Goal: Task Accomplishment & Management: Manage account settings

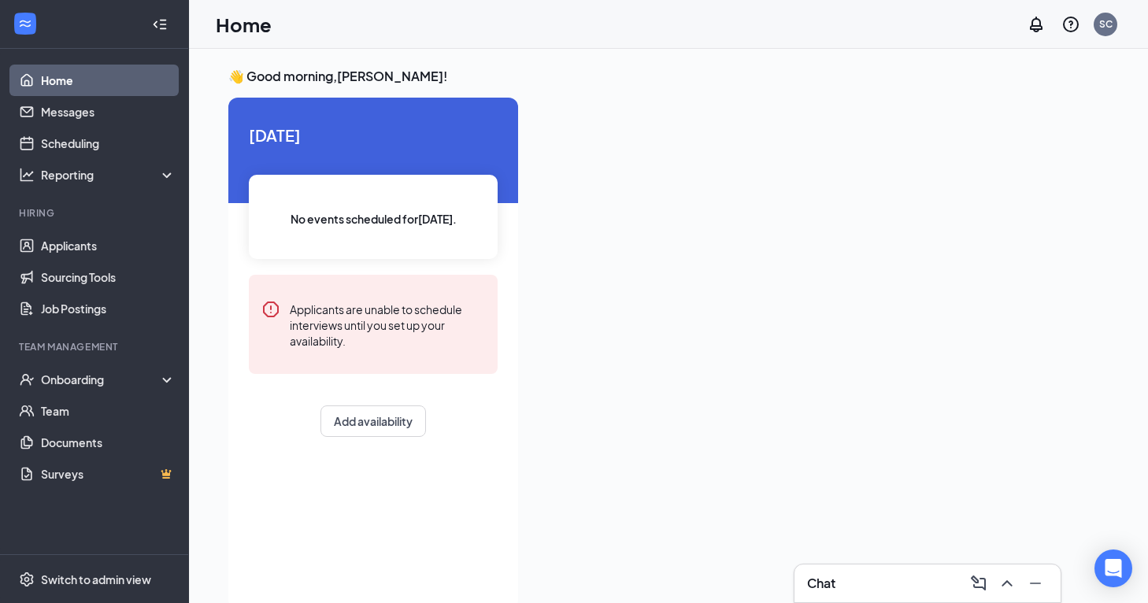
click at [894, 594] on div "Chat" at bounding box center [927, 583] width 241 height 25
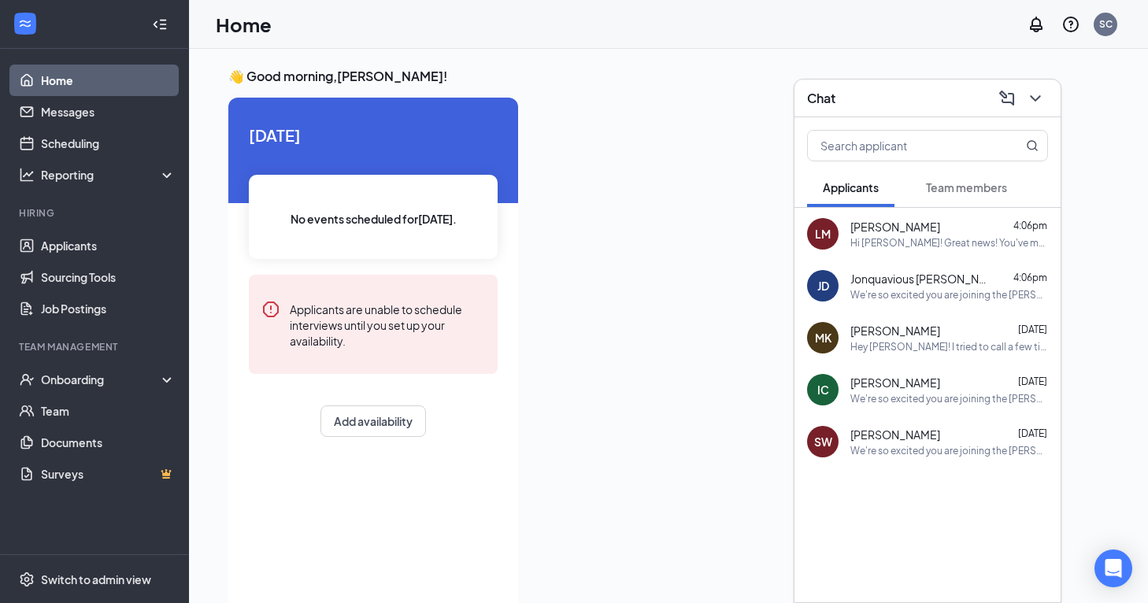
click at [955, 186] on span "Team members" at bounding box center [966, 187] width 81 height 14
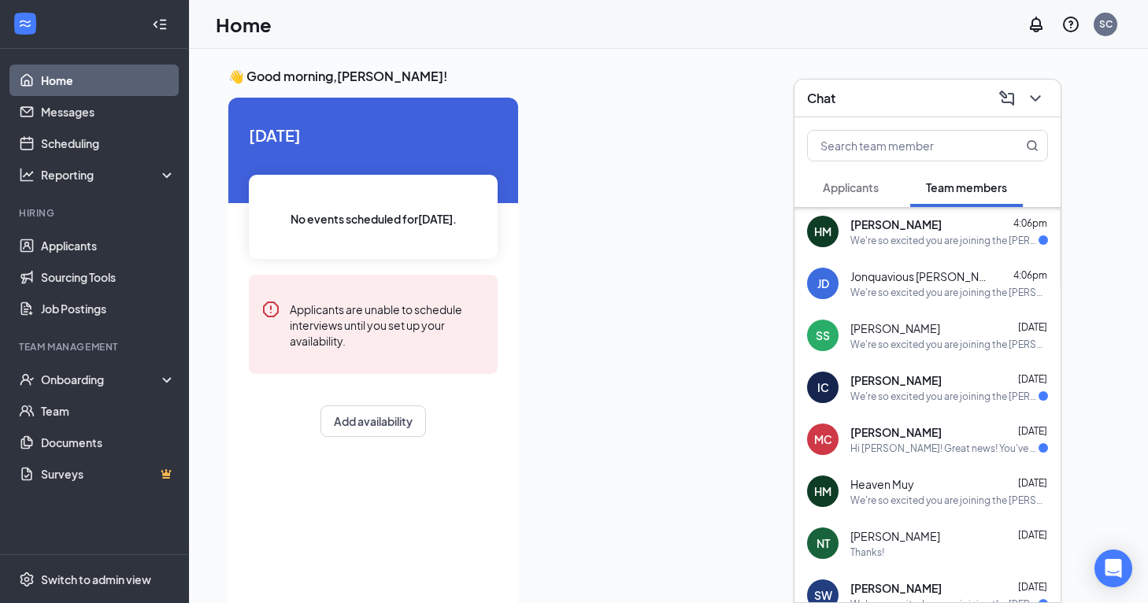
scroll to position [125, 0]
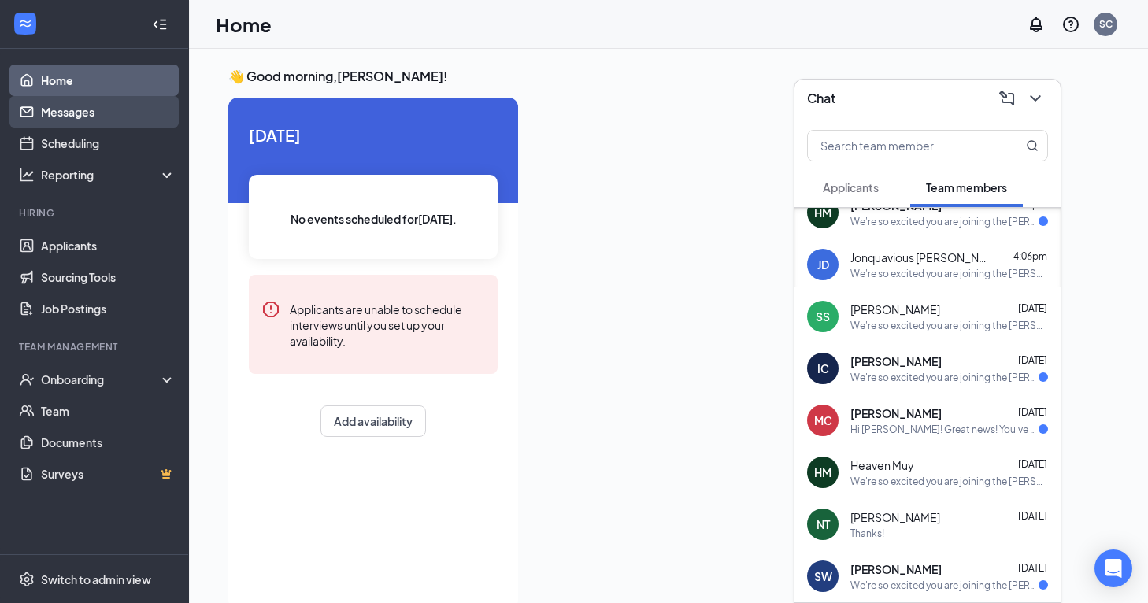
click at [51, 101] on link "Messages" at bounding box center [108, 111] width 135 height 31
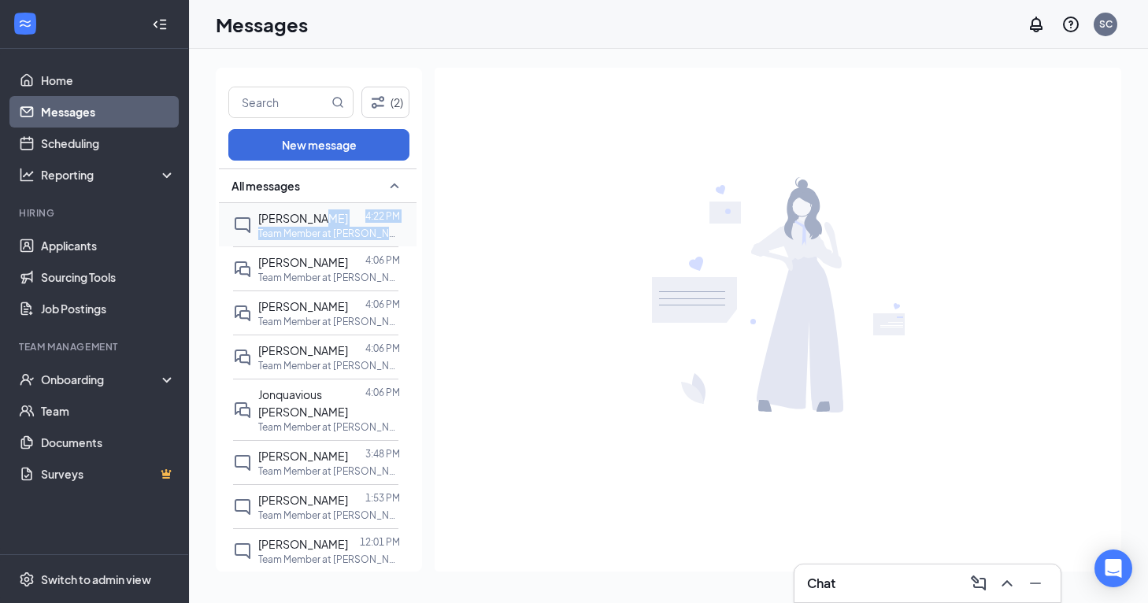
drag, startPoint x: 291, startPoint y: 247, endPoint x: 310, endPoint y: 217, distance: 36.5
click at [310, 217] on span "[PERSON_NAME]" at bounding box center [303, 218] width 90 height 14
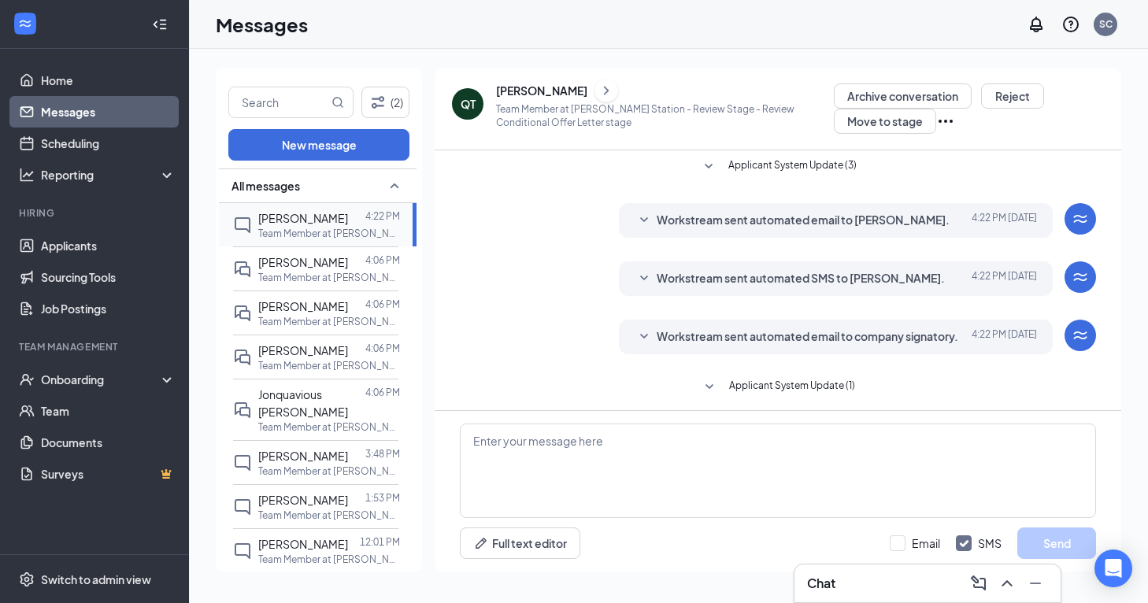
scroll to position [219, 0]
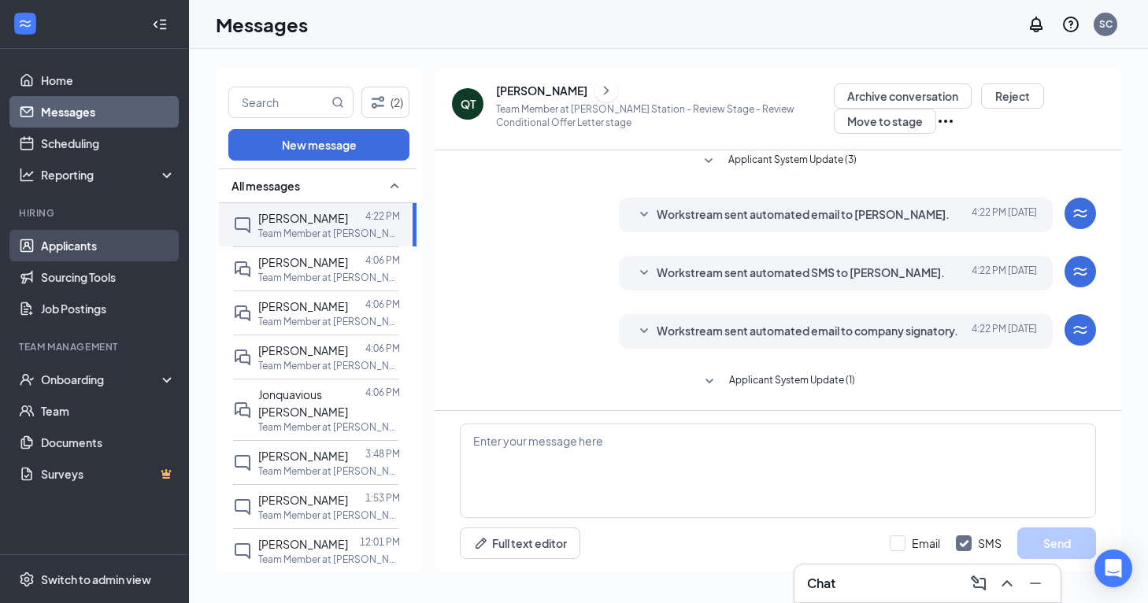
click at [83, 243] on link "Applicants" at bounding box center [108, 245] width 135 height 31
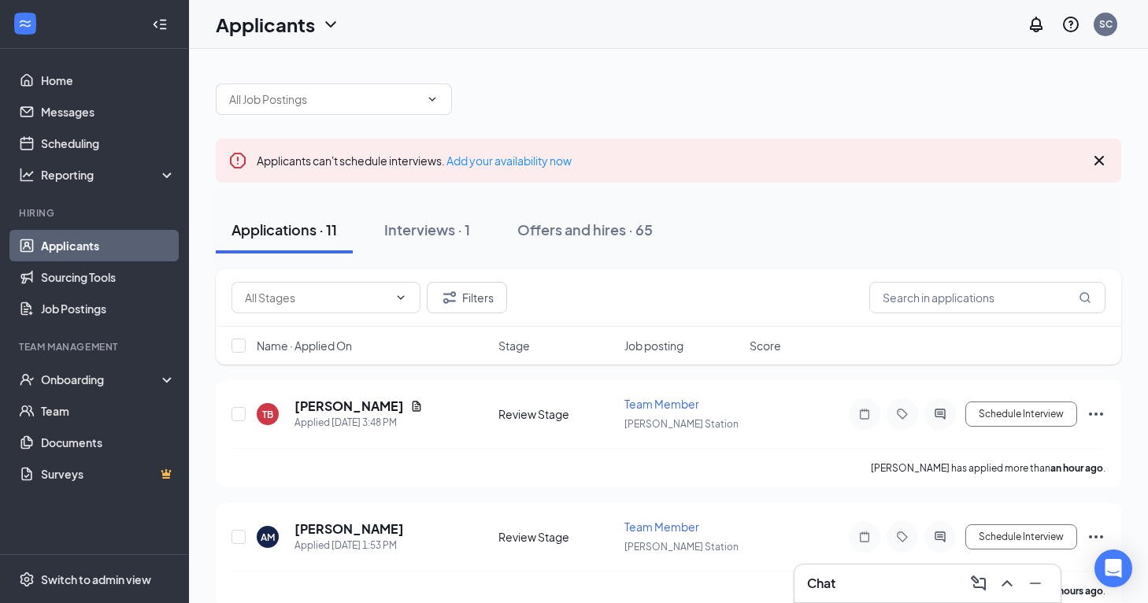
click at [450, 222] on div "Interviews · 1" at bounding box center [427, 230] width 86 height 20
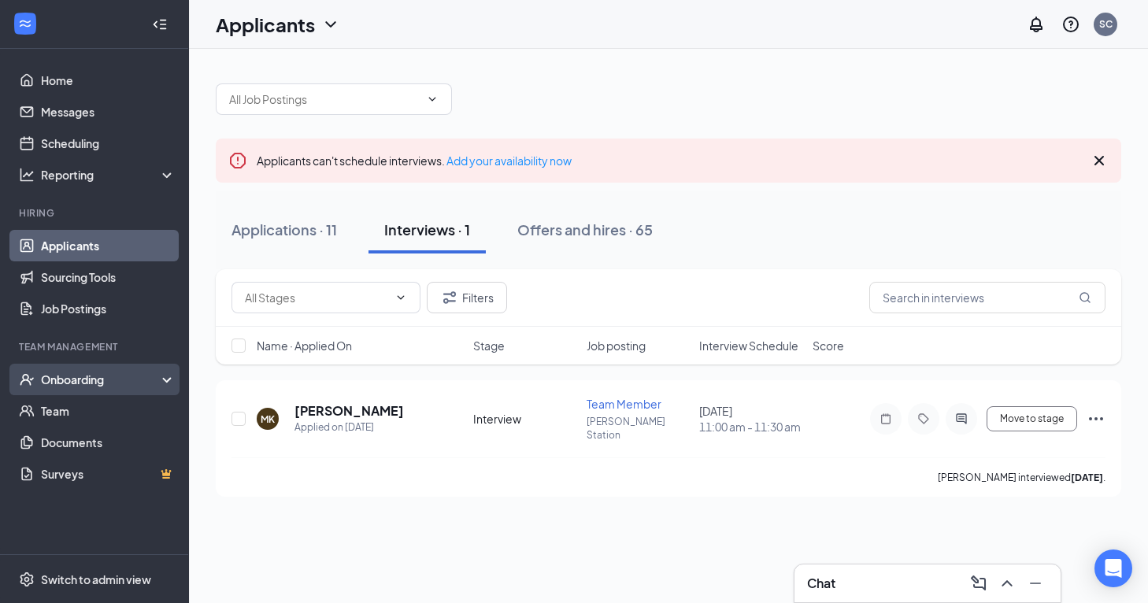
click at [102, 386] on div "Onboarding" at bounding box center [101, 380] width 121 height 16
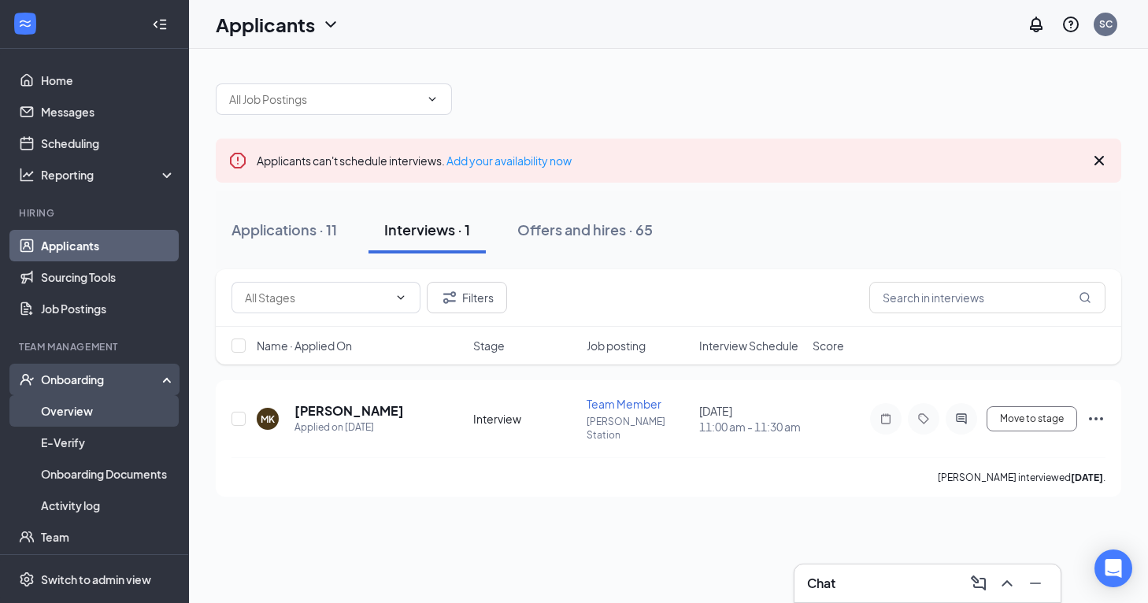
click at [86, 405] on link "Overview" at bounding box center [108, 410] width 135 height 31
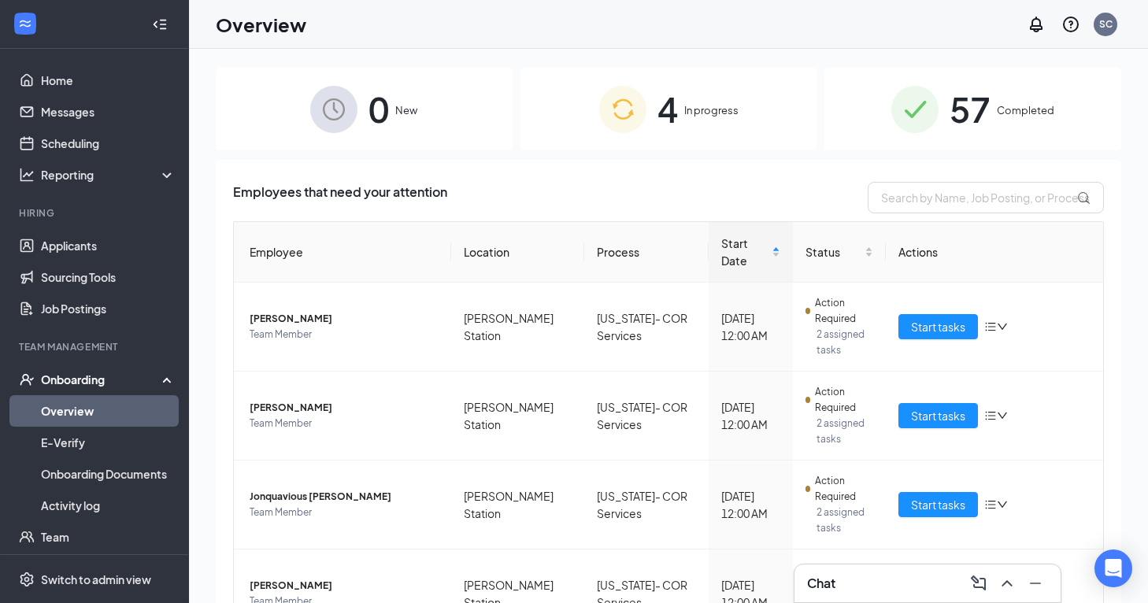
click at [676, 122] on span "4" at bounding box center [667, 109] width 20 height 54
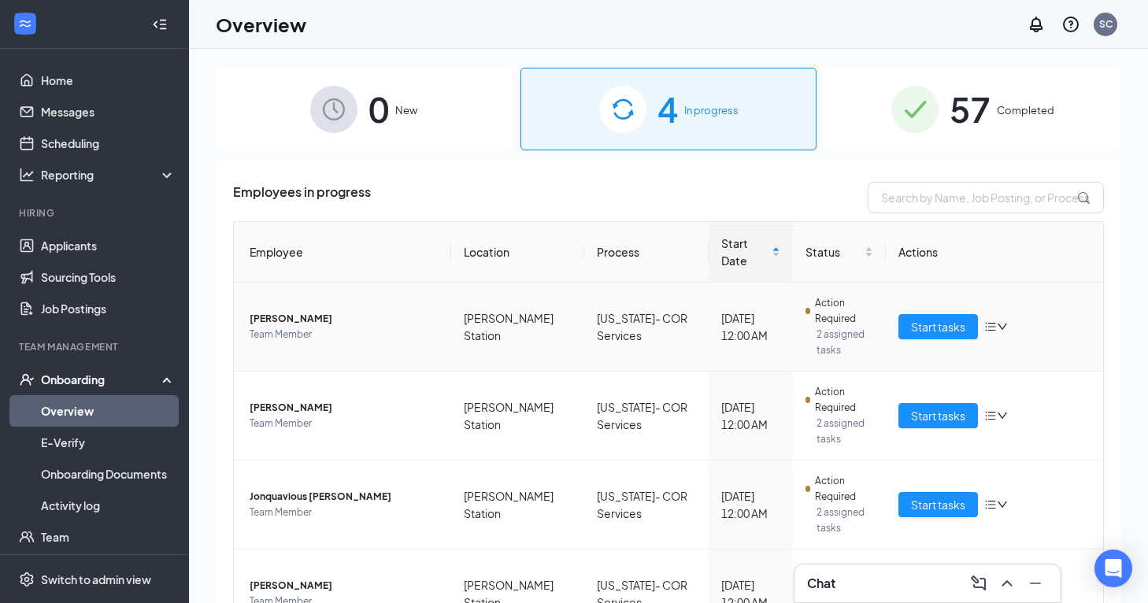
click at [1002, 321] on icon "down" at bounding box center [1002, 326] width 11 height 11
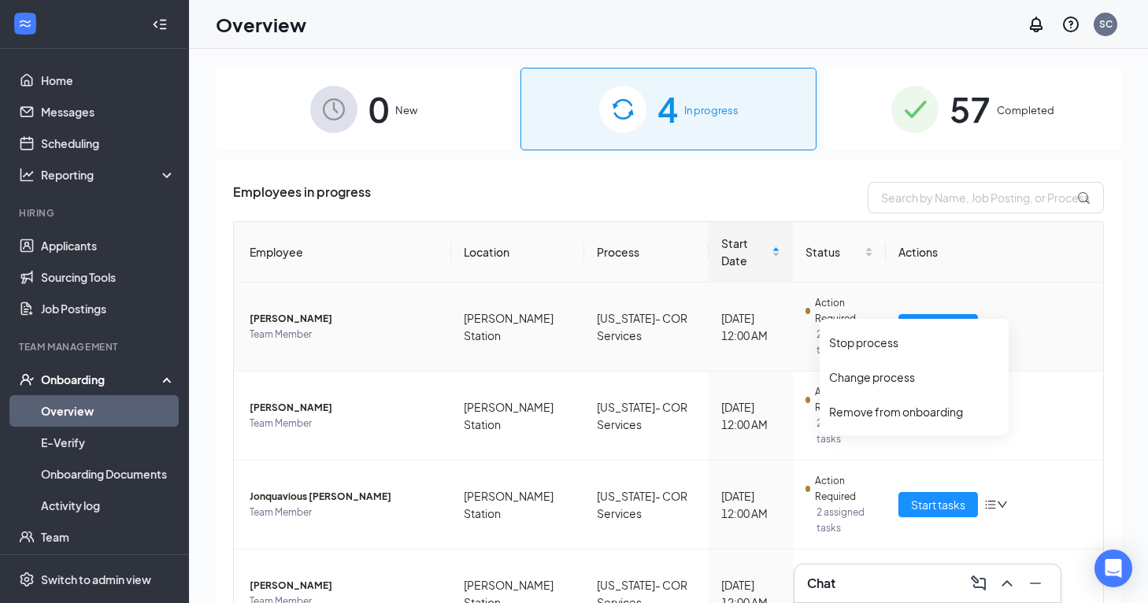
click at [627, 309] on td "[US_STATE]- COR Services" at bounding box center [646, 327] width 124 height 89
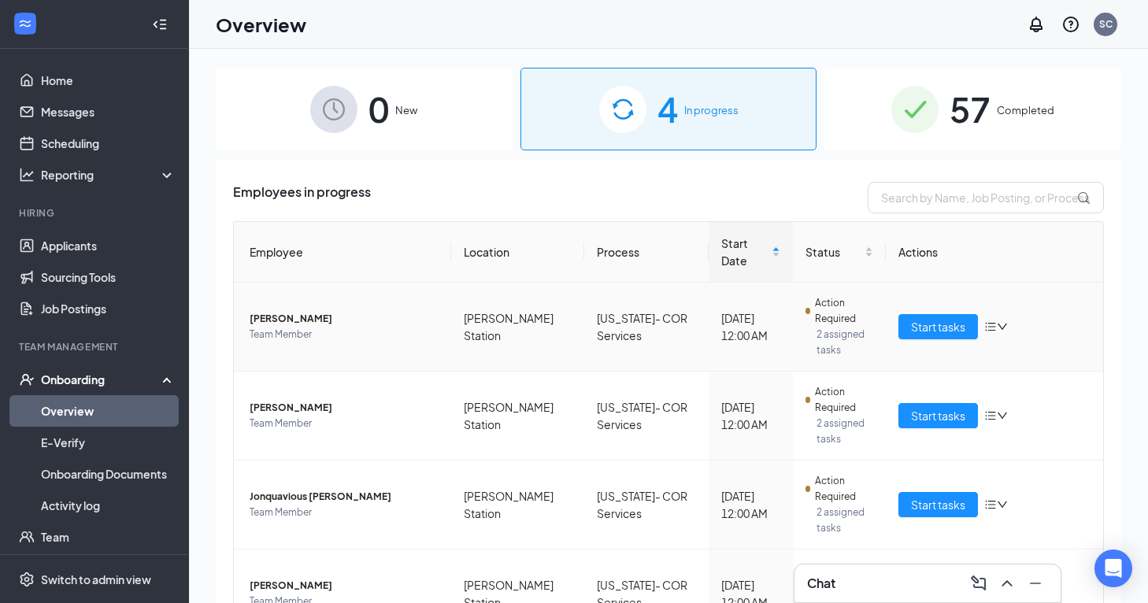
click at [352, 311] on span "[PERSON_NAME]" at bounding box center [344, 319] width 189 height 16
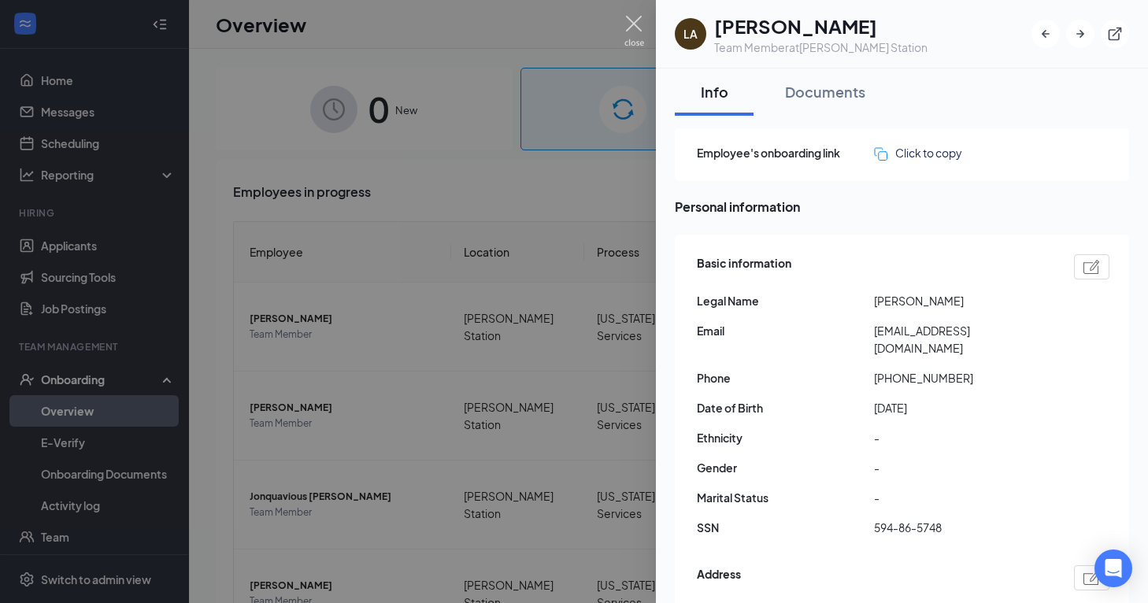
click at [635, 25] on img at bounding box center [634, 31] width 20 height 31
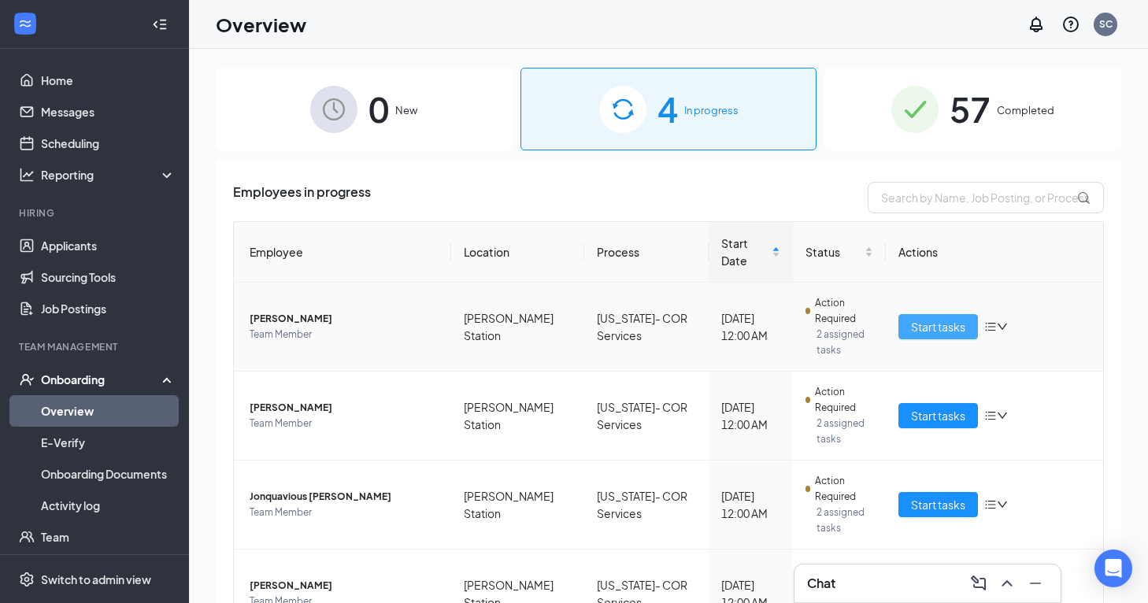
click at [912, 318] on span "Start tasks" at bounding box center [938, 326] width 54 height 17
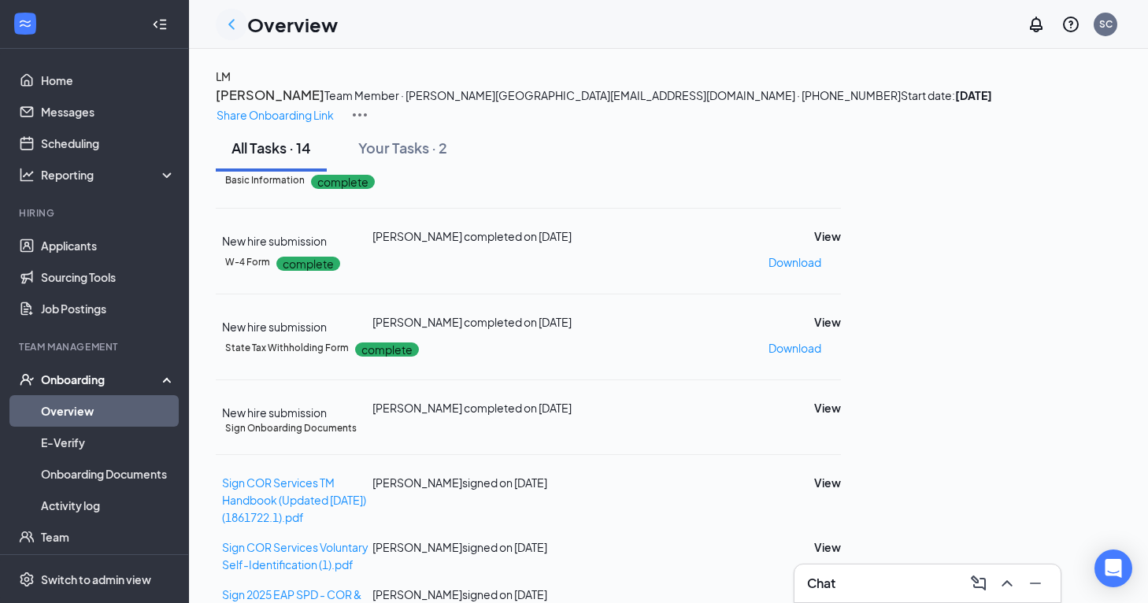
click at [231, 21] on icon "ChevronLeft" at bounding box center [231, 24] width 6 height 10
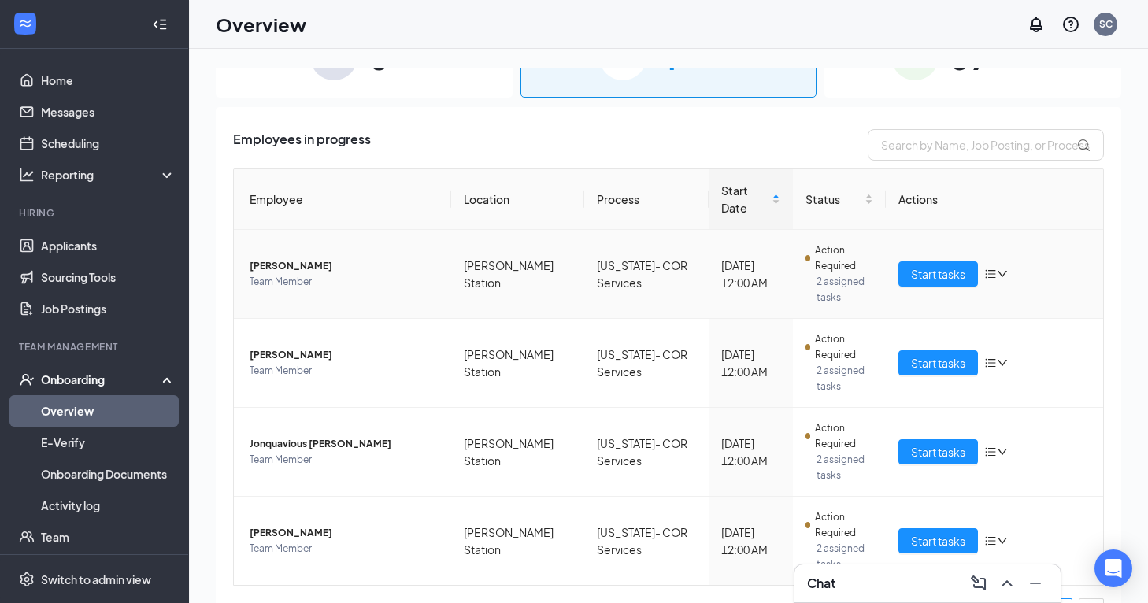
scroll to position [72, 0]
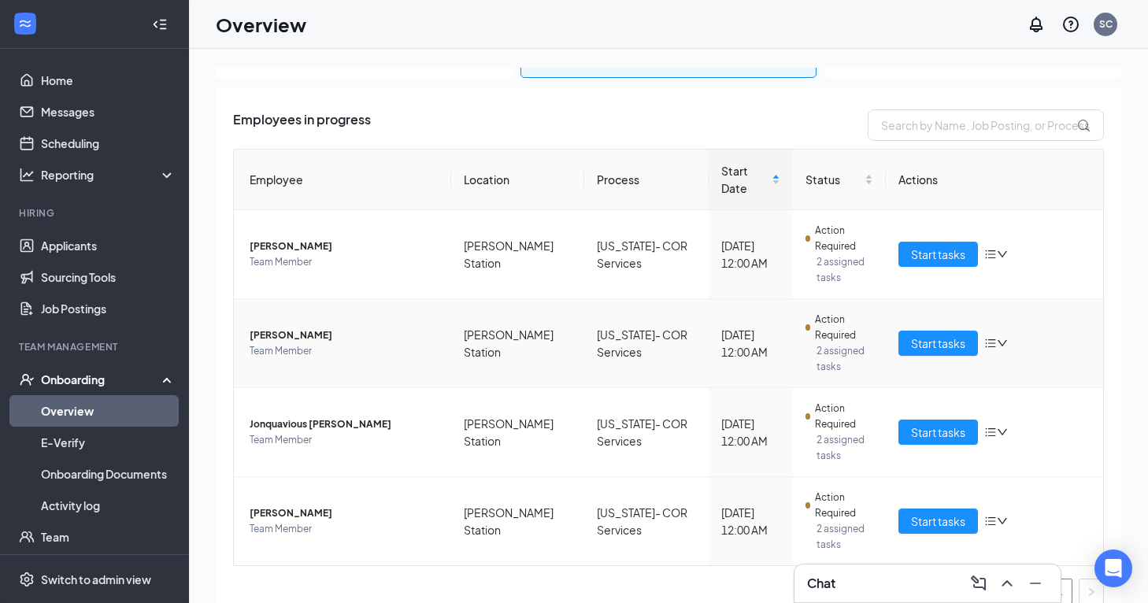
click at [292, 328] on span "[PERSON_NAME]" at bounding box center [344, 336] width 189 height 16
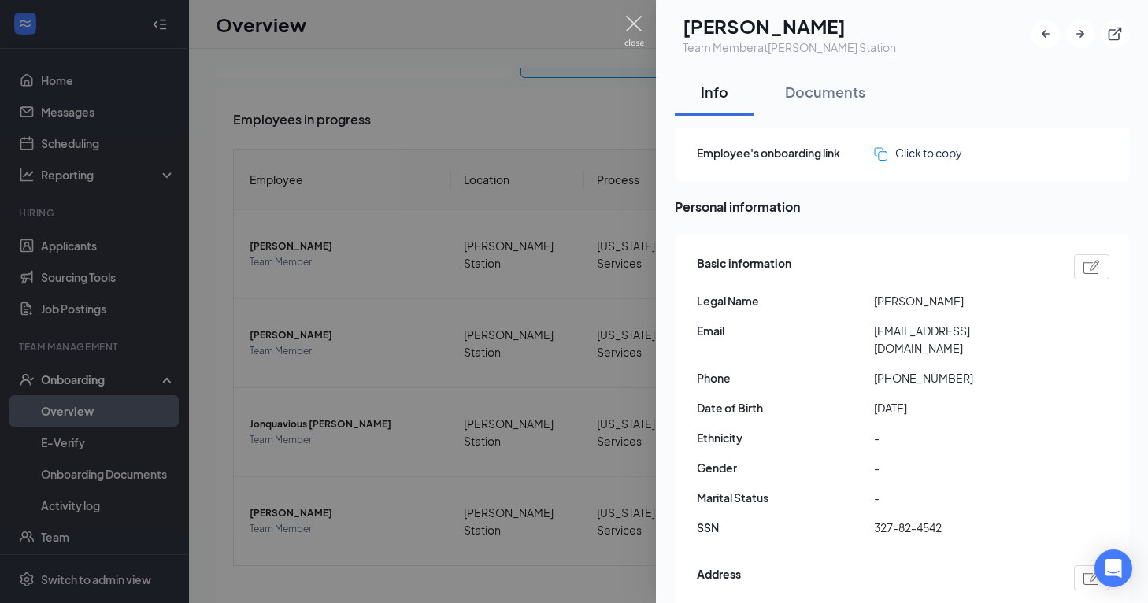
click at [632, 28] on img at bounding box center [634, 31] width 20 height 31
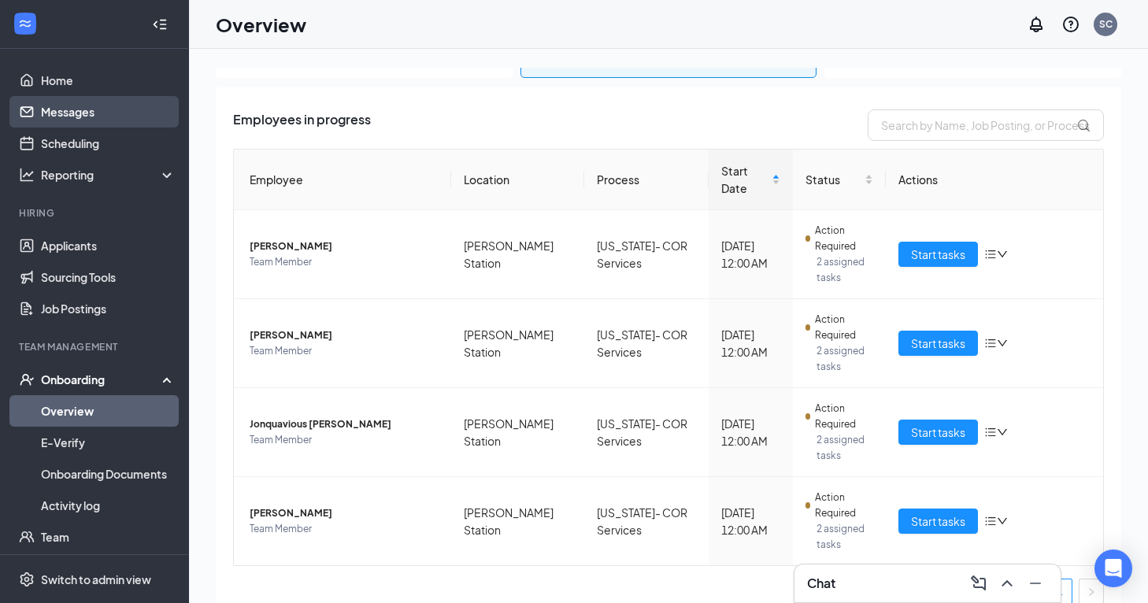
click at [72, 111] on link "Messages" at bounding box center [108, 111] width 135 height 31
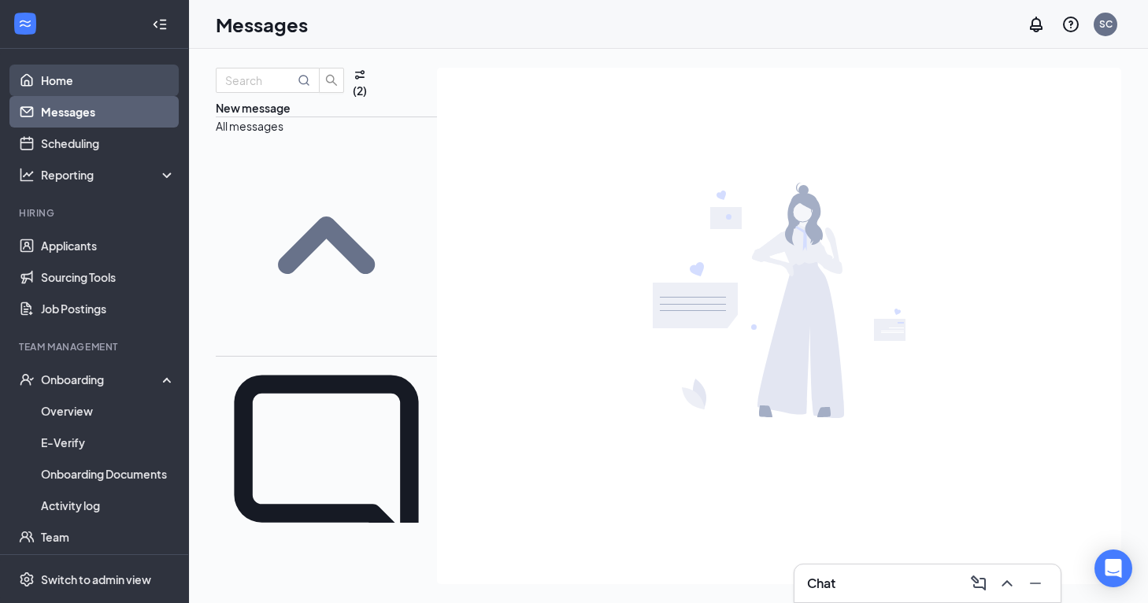
click at [81, 74] on link "Home" at bounding box center [108, 80] width 135 height 31
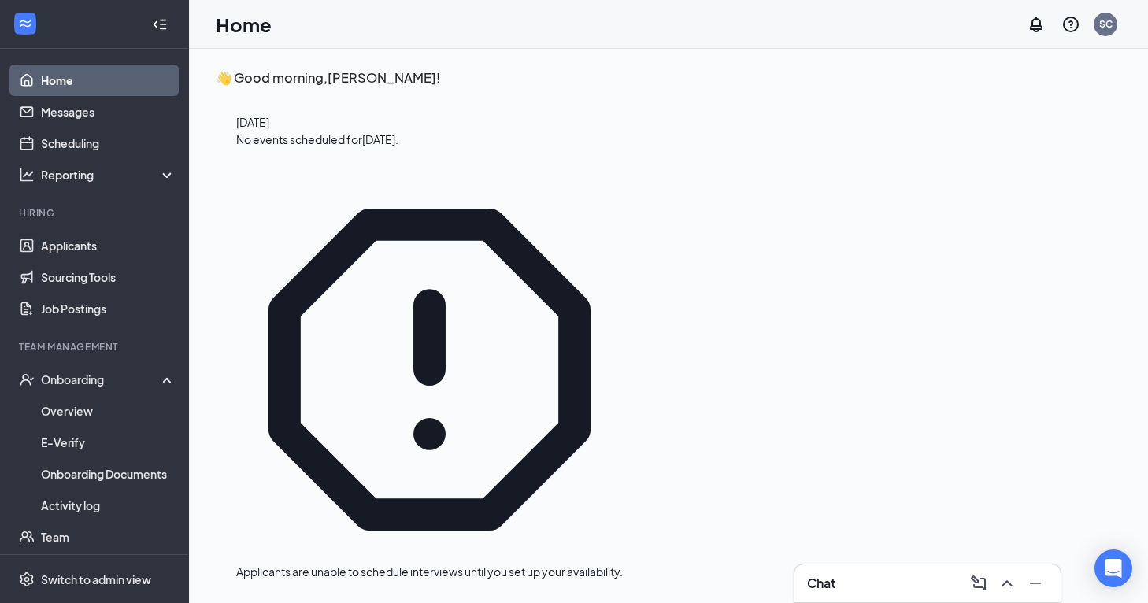
click at [81, 74] on link "Home" at bounding box center [108, 80] width 135 height 31
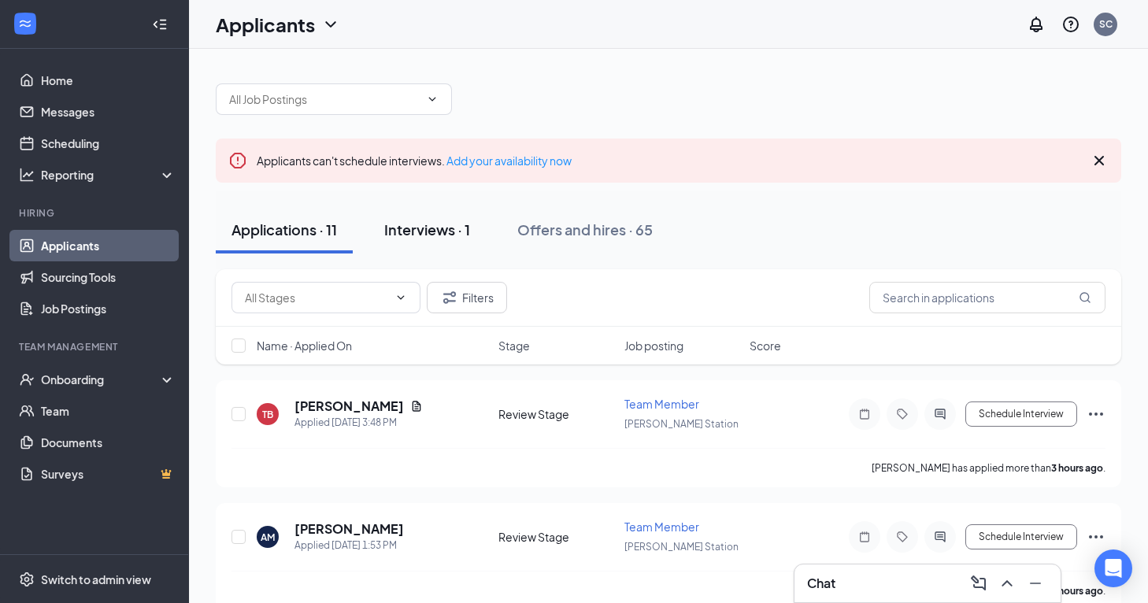
click at [446, 228] on div "Interviews · 1" at bounding box center [427, 230] width 86 height 20
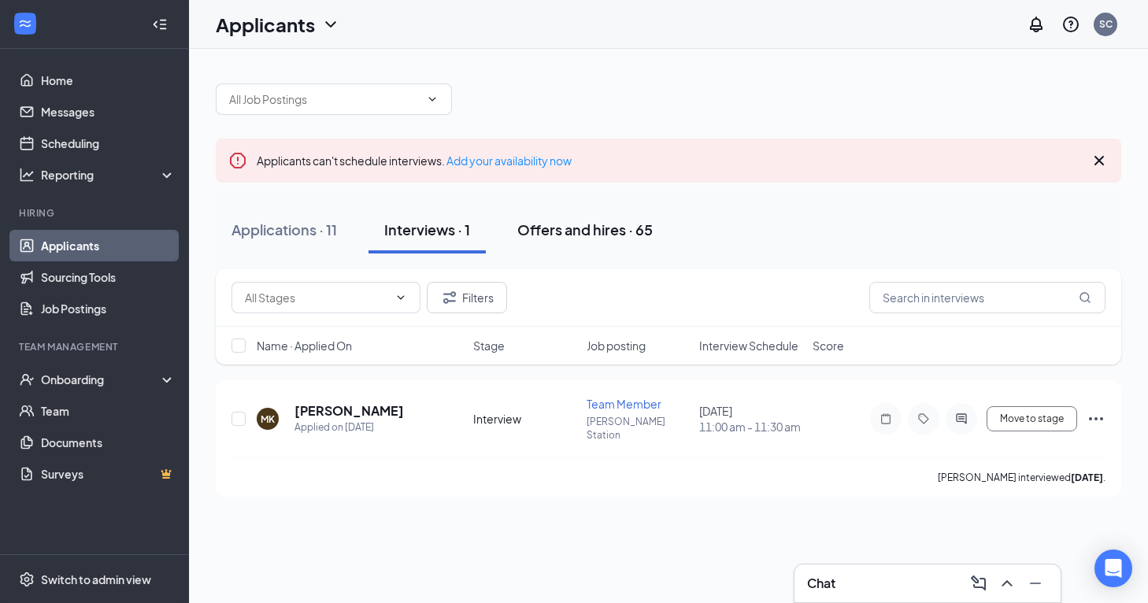
click at [569, 223] on div "Offers and hires · 65" at bounding box center [584, 230] width 135 height 20
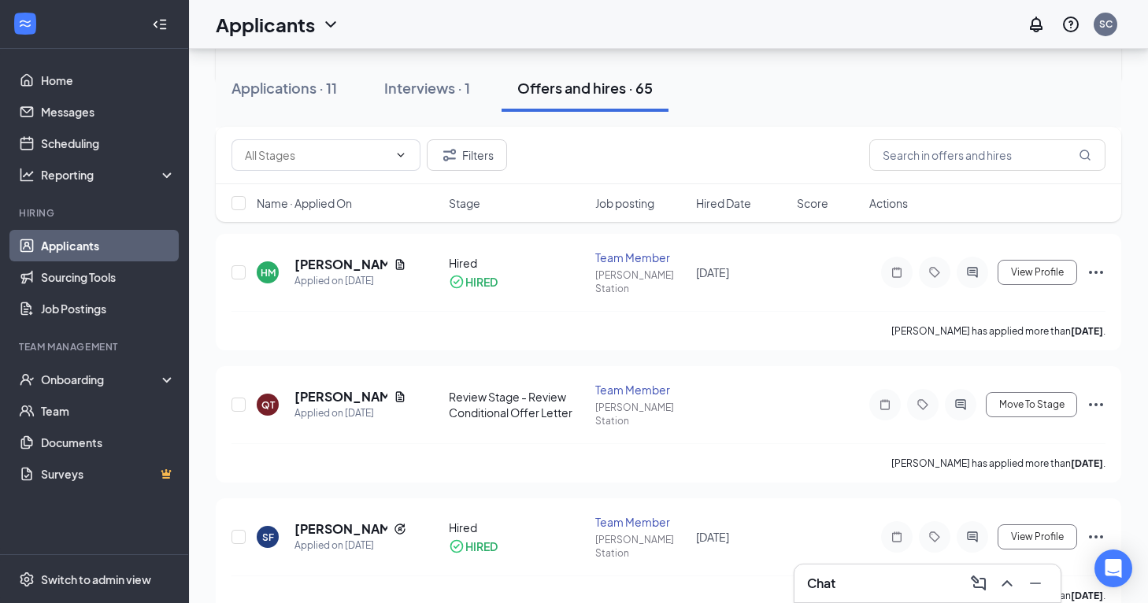
scroll to position [542, 0]
click at [961, 401] on icon "ActiveChat" at bounding box center [960, 406] width 10 height 10
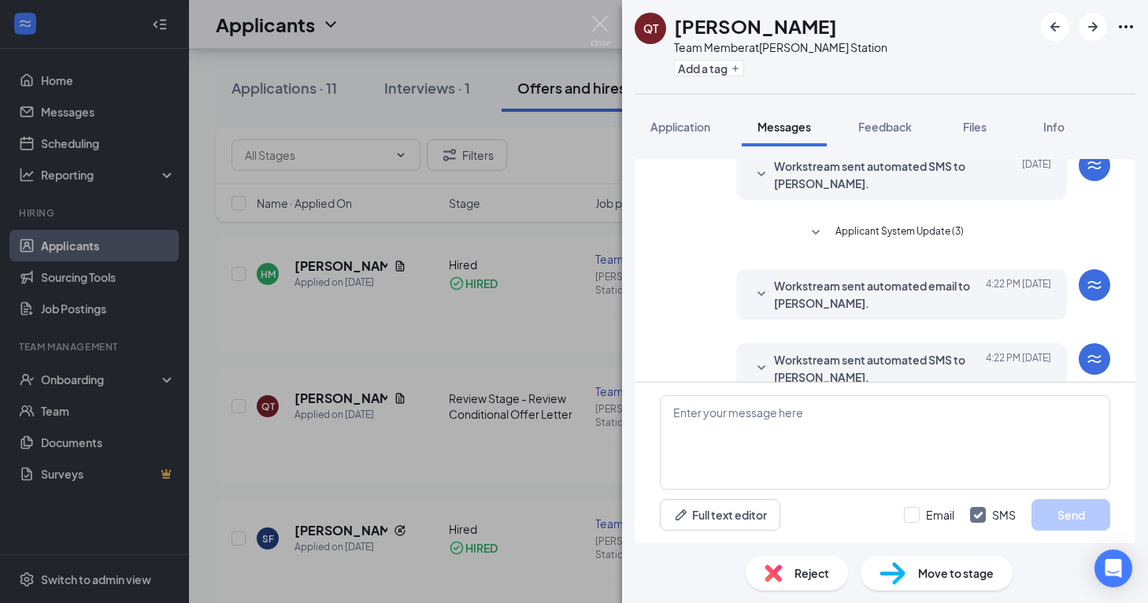
scroll to position [335, 0]
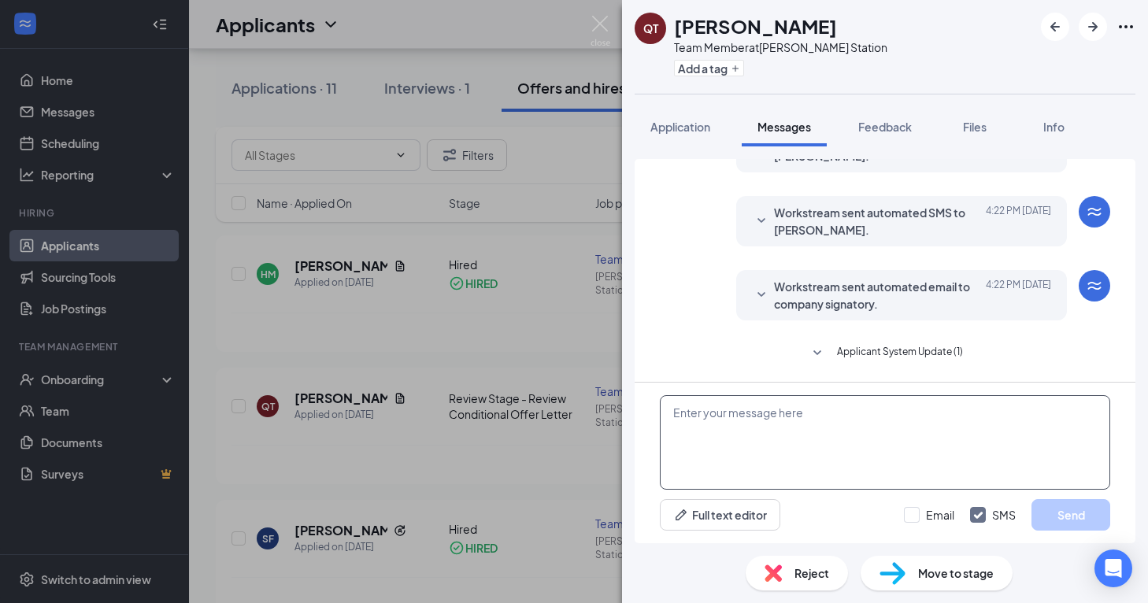
click at [769, 428] on textarea at bounding box center [885, 442] width 450 height 94
click at [939, 416] on textarea "Hi Quiintyn! When would you be available to come in for orientation?" at bounding box center [885, 442] width 450 height 94
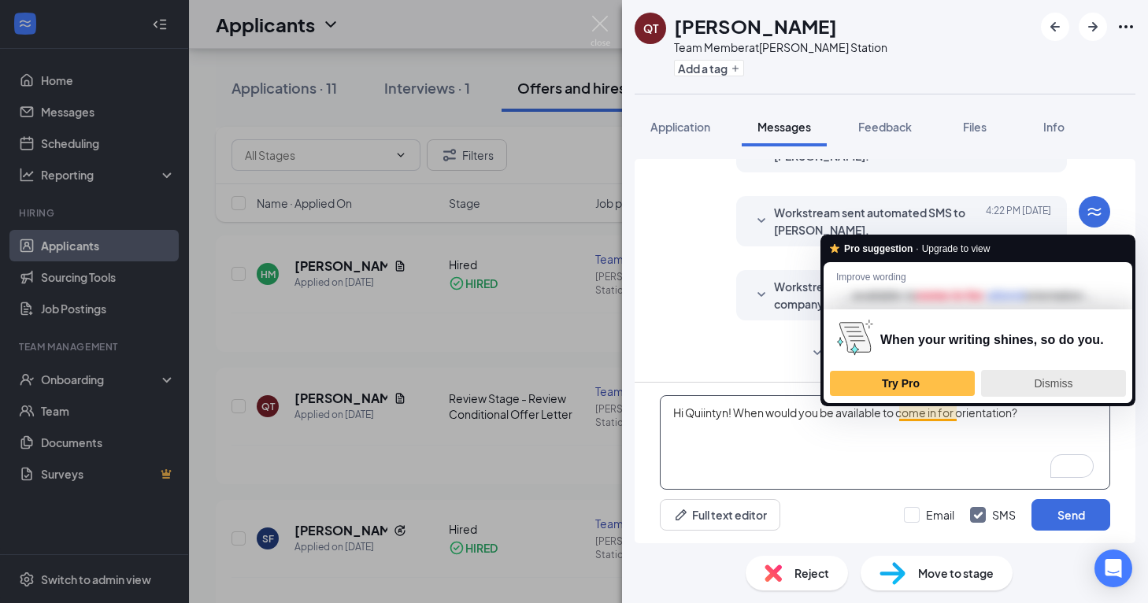
click at [1028, 383] on div "Dismiss" at bounding box center [1053, 383] width 131 height 25
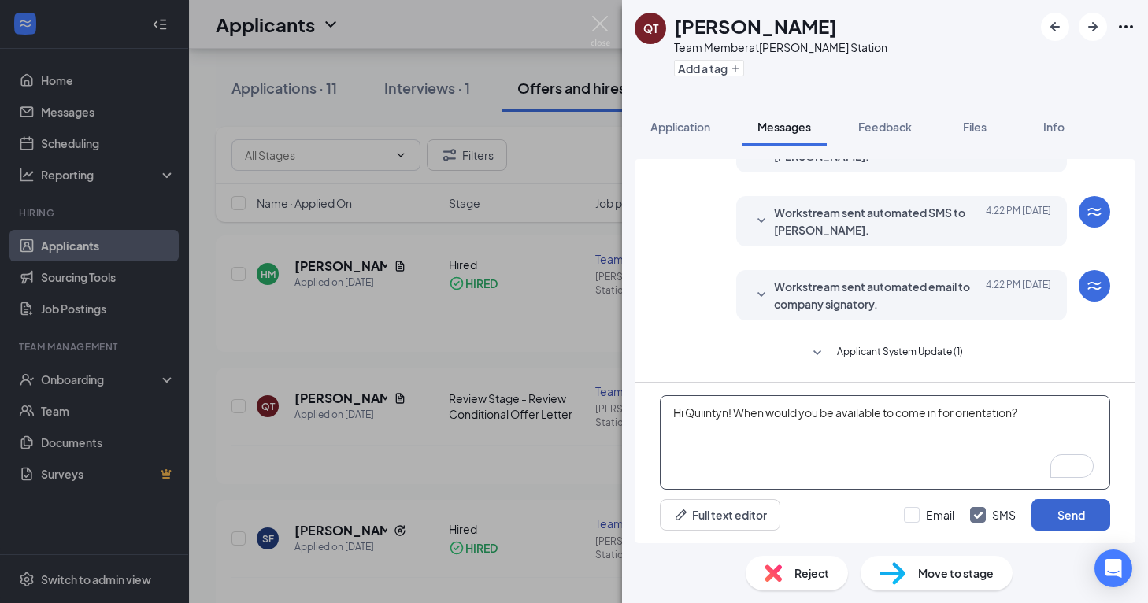
type textarea "Hi Quiintyn! When would you be available to come in for orientation?"
click at [1062, 515] on button "Send" at bounding box center [1071, 514] width 79 height 31
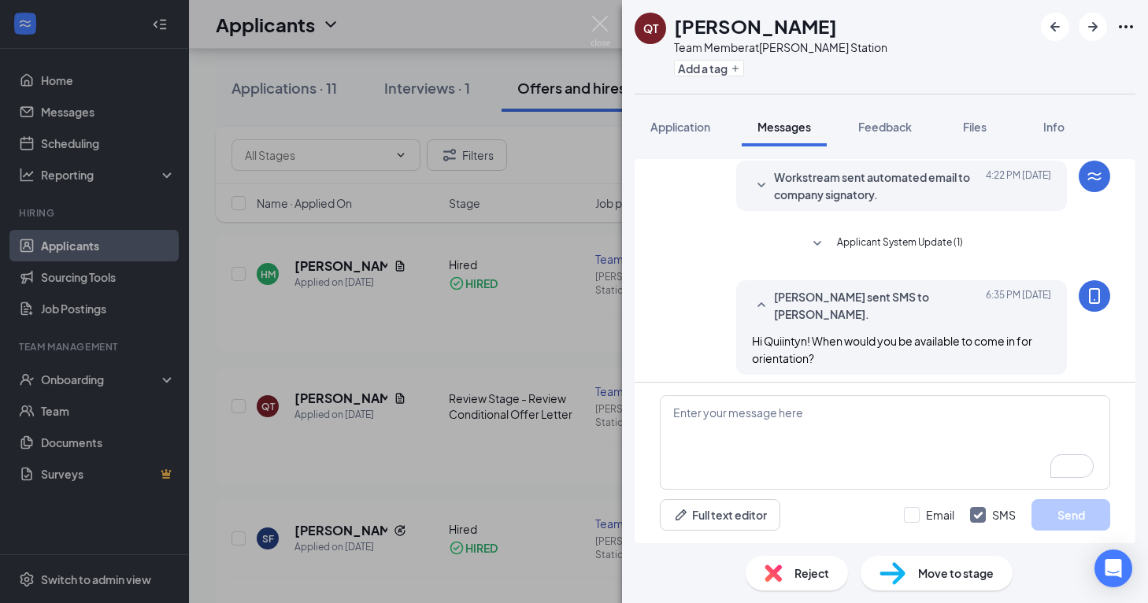
scroll to position [453, 0]
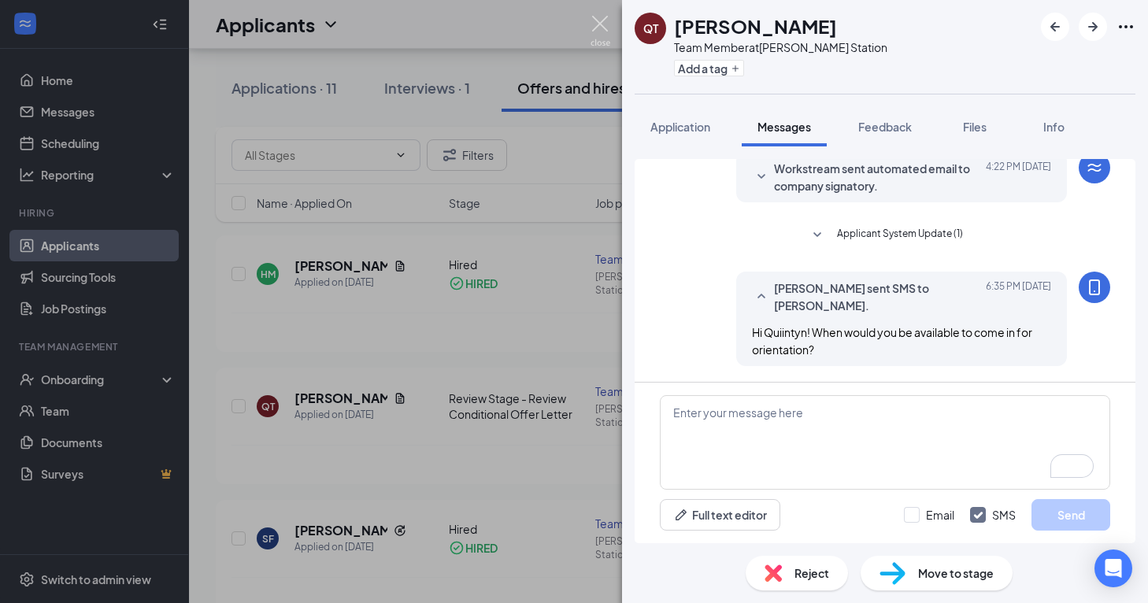
click at [601, 20] on img at bounding box center [601, 31] width 20 height 31
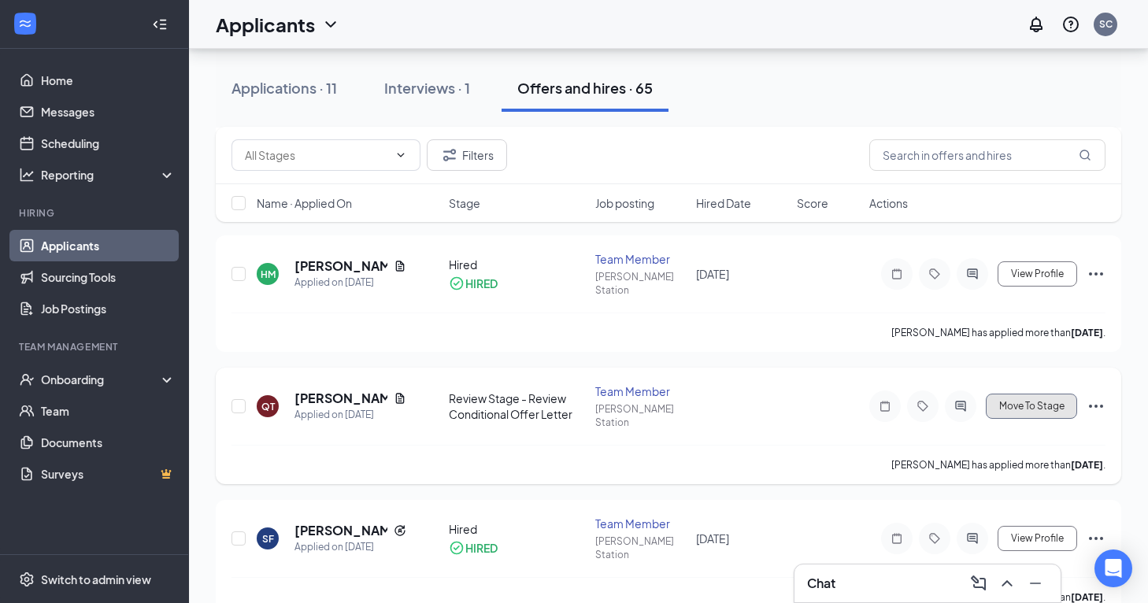
click at [995, 394] on button "Move To Stage" at bounding box center [1031, 406] width 91 height 25
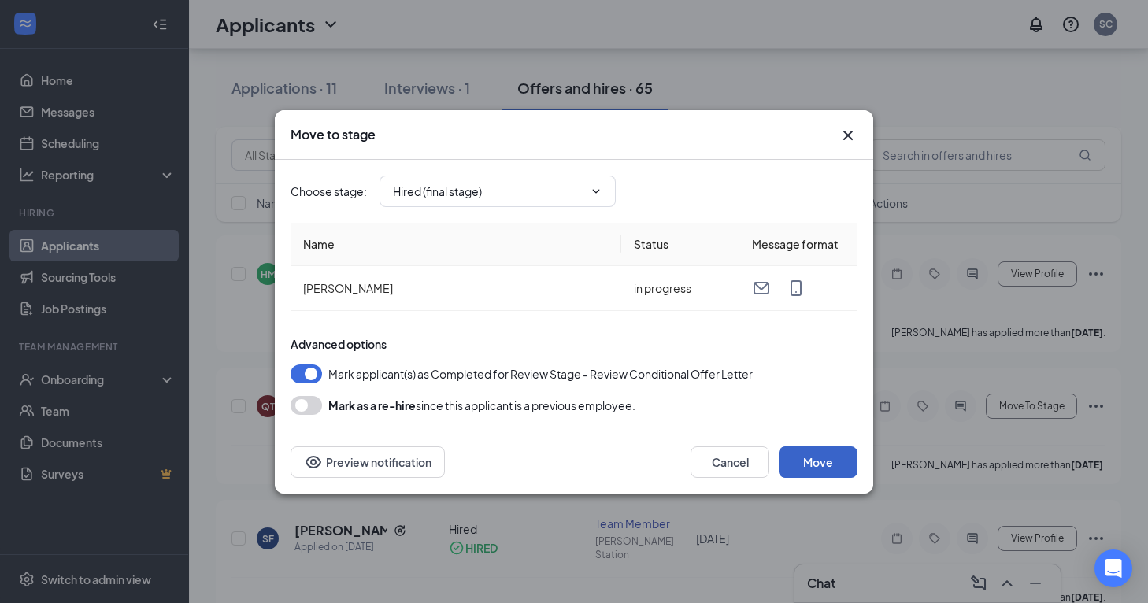
click at [843, 455] on button "Move" at bounding box center [818, 461] width 79 height 31
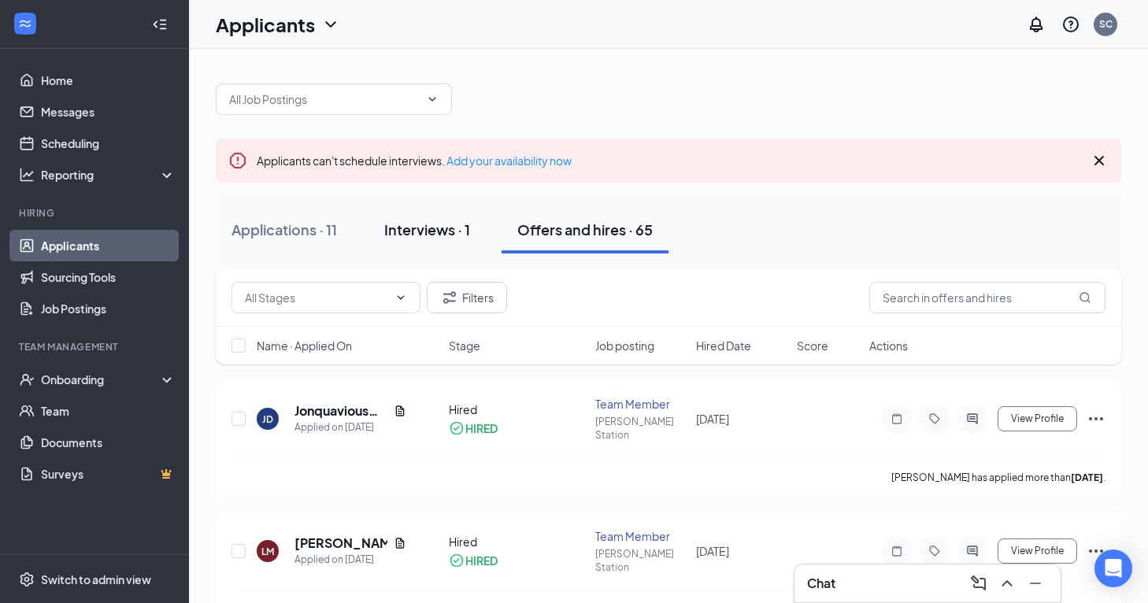
click at [435, 233] on div "Interviews · 1" at bounding box center [427, 230] width 86 height 20
